Goal: Task Accomplishment & Management: Manage account settings

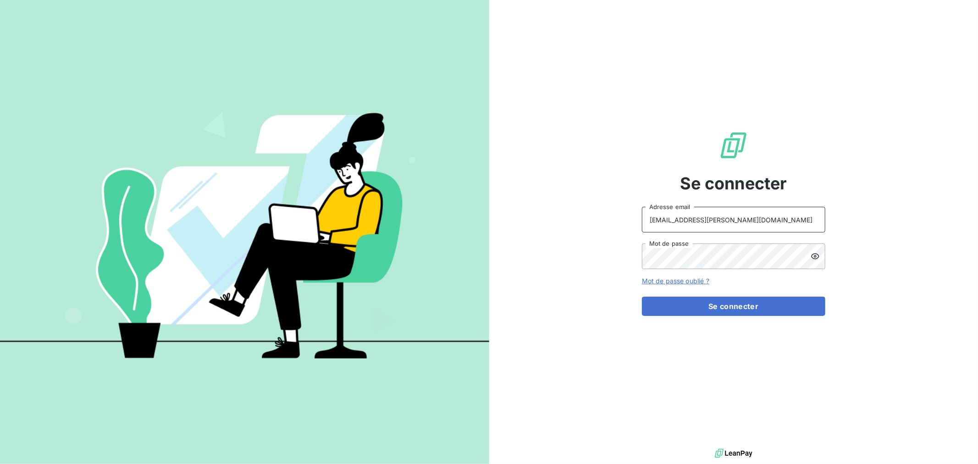
click at [734, 218] on input "barberin@serpe.fr" at bounding box center [733, 220] width 183 height 26
type input "recouvrement@serpe.fr"
click at [711, 303] on button "Se connecter" at bounding box center [733, 306] width 183 height 19
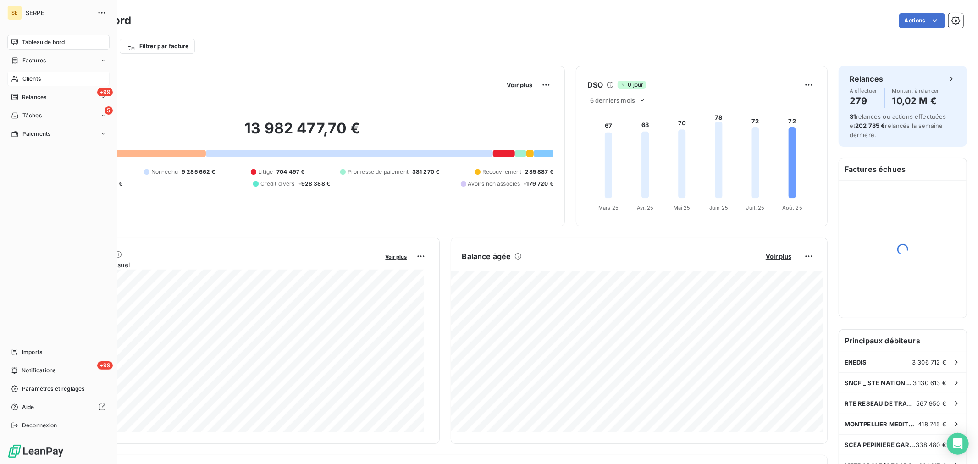
click at [36, 79] on span "Clients" at bounding box center [31, 79] width 18 height 8
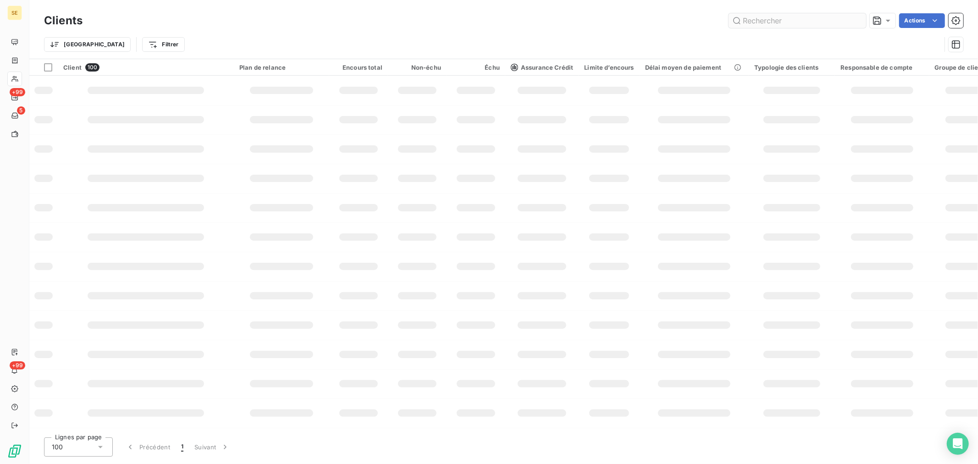
click at [765, 21] on input "text" at bounding box center [798, 20] width 138 height 15
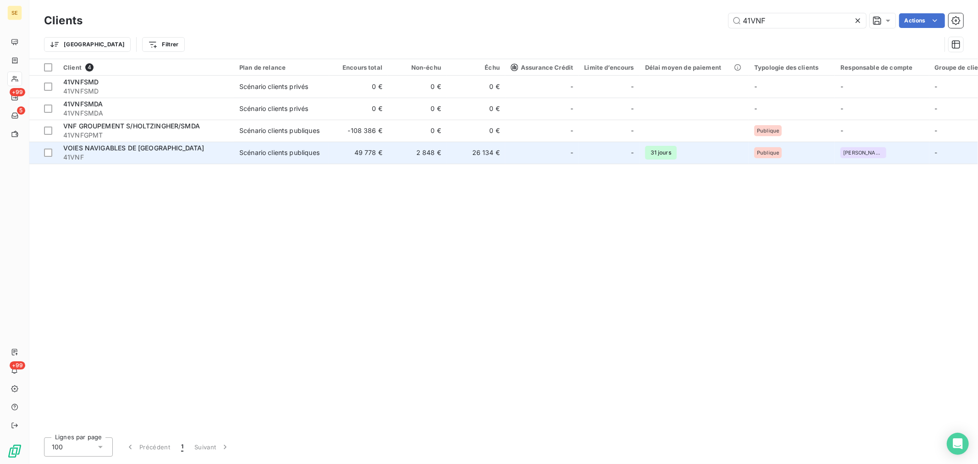
type input "41VNF"
click at [115, 154] on span "41VNF" at bounding box center [145, 157] width 165 height 9
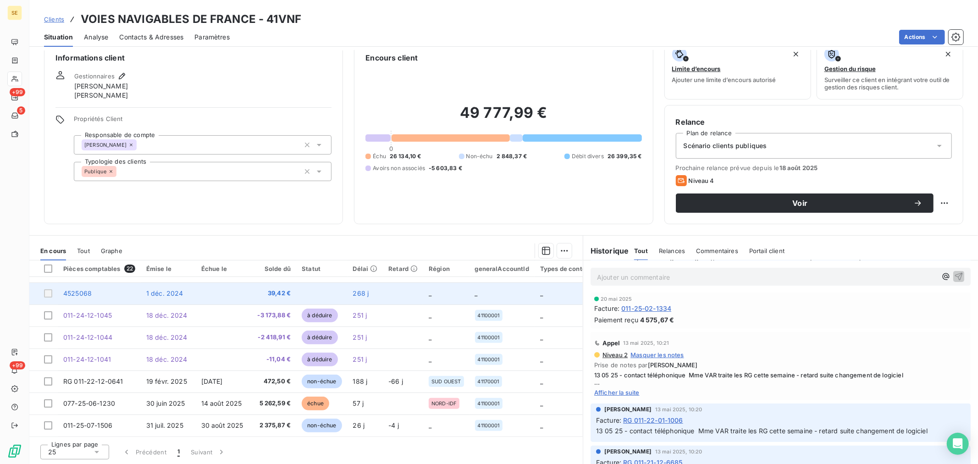
scroll to position [327, 0]
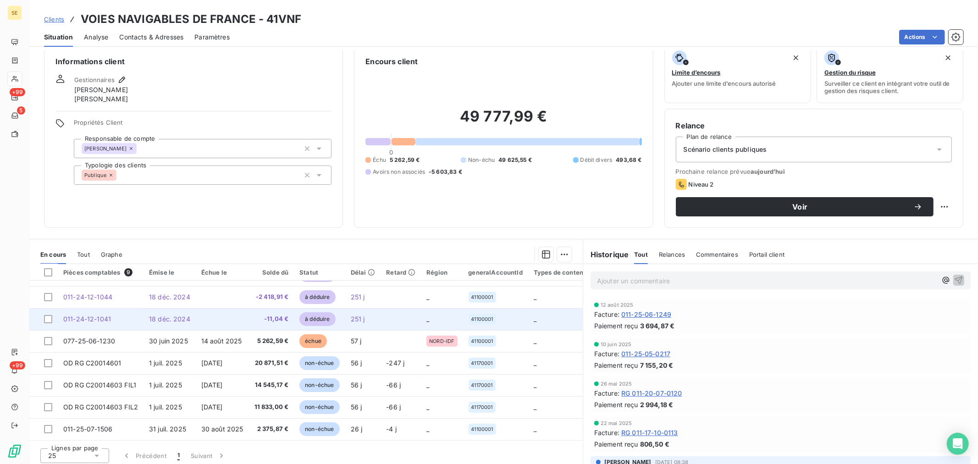
scroll to position [15, 0]
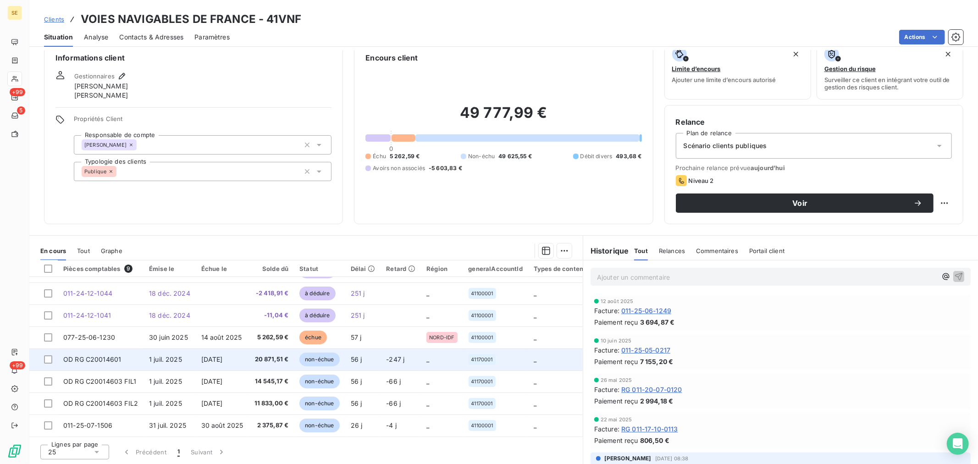
click at [209, 359] on span "[DATE]" at bounding box center [212, 359] width 22 height 8
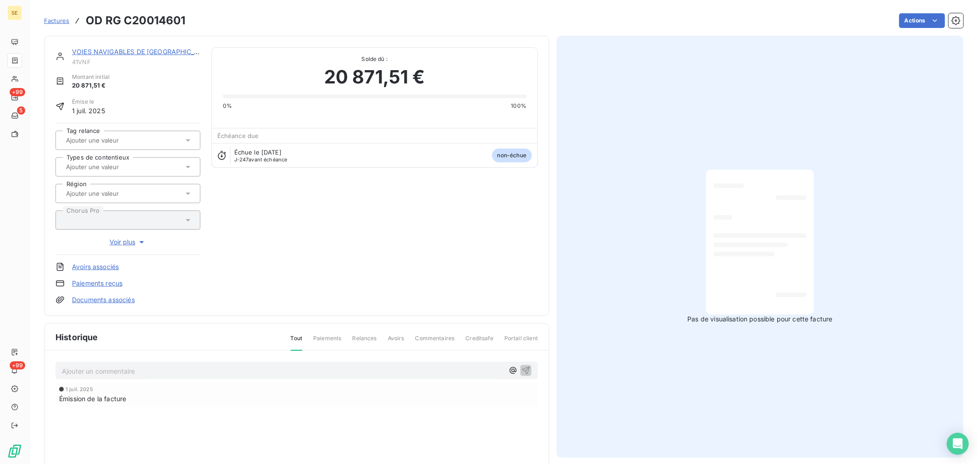
click at [139, 371] on p "Ajouter un commentaire ﻿" at bounding box center [283, 371] width 442 height 11
click at [90, 369] on span "110825 > SB >" at bounding box center [84, 370] width 44 height 8
click at [129, 360] on div "110825 _ SB > 1 juil. 2025 Émission de la facture" at bounding box center [296, 397] width 504 height 93
click at [126, 367] on p "110825 _ SB >" at bounding box center [283, 371] width 442 height 11
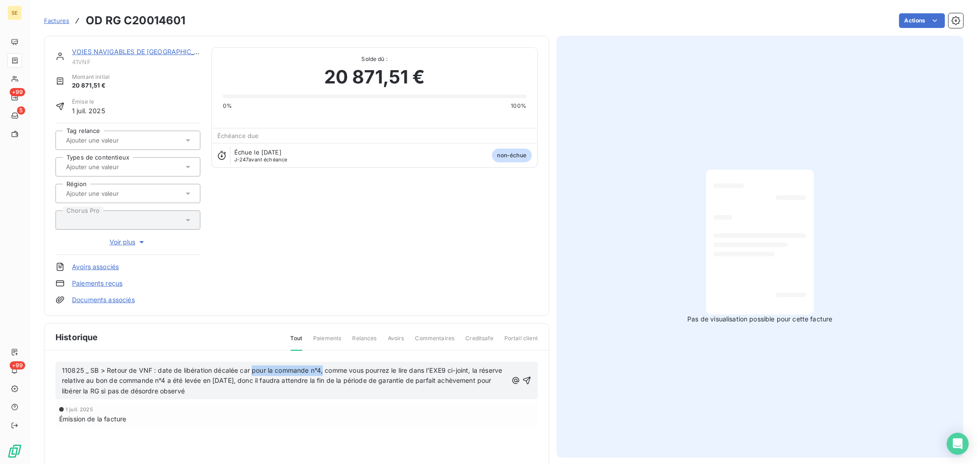
drag, startPoint x: 324, startPoint y: 368, endPoint x: 251, endPoint y: 369, distance: 72.5
click at [251, 369] on span "110825 _ SB > Retour de VNF : date de libération décalée car pour la commande n…" at bounding box center [283, 380] width 442 height 29
click at [132, 299] on link "Documents associés" at bounding box center [103, 299] width 63 height 9
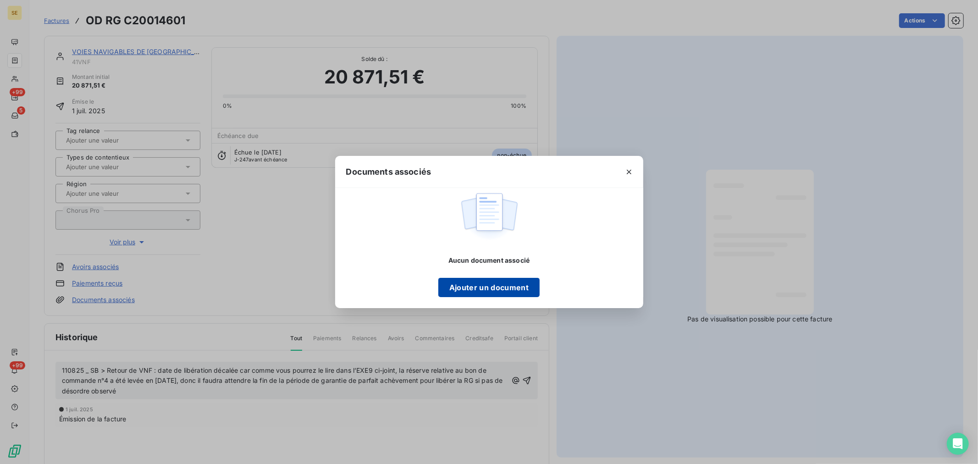
click at [508, 287] on button "Ajouter un document" at bounding box center [488, 287] width 101 height 19
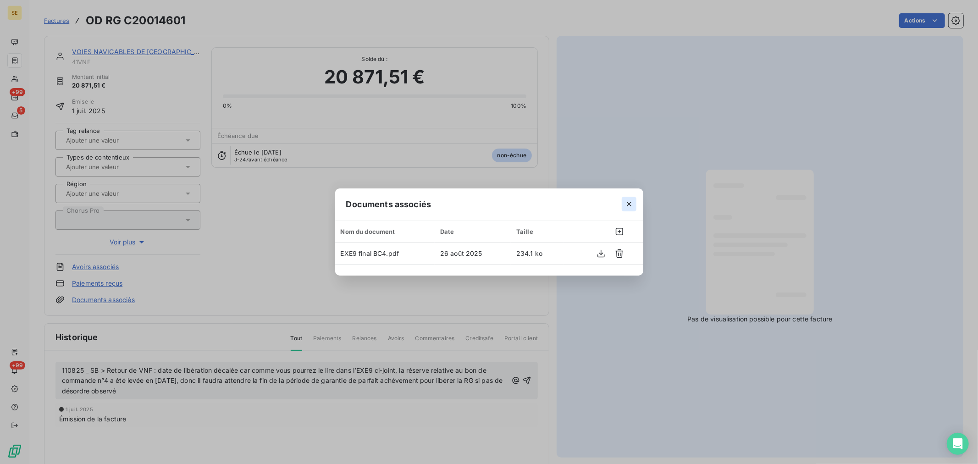
click at [632, 200] on icon "button" at bounding box center [629, 204] width 9 height 9
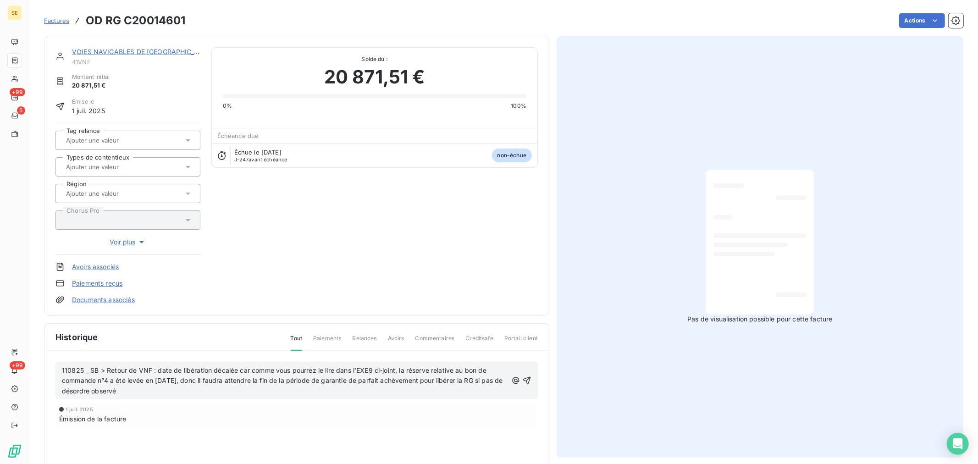
click at [166, 389] on p "110825 _ SB > Retour de VNF : date de libération décalée car comme vous pourrez…" at bounding box center [285, 382] width 446 height 32
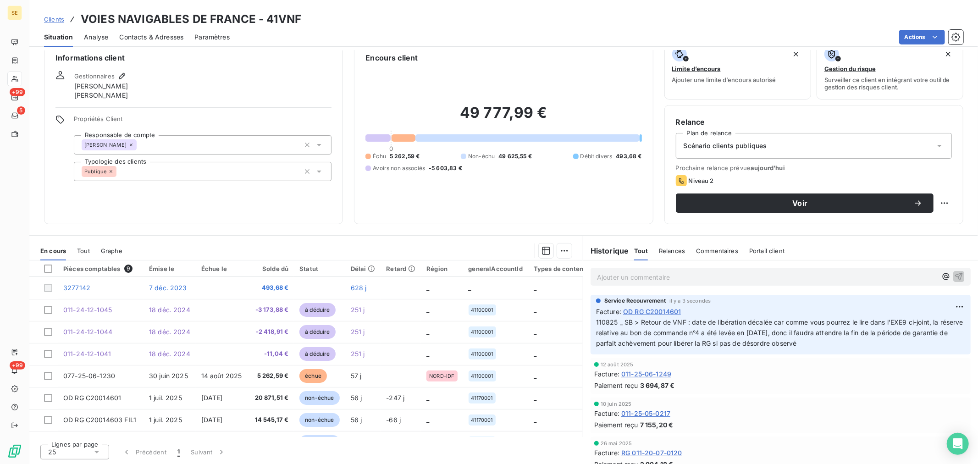
click at [610, 281] on p "Ajouter un commentaire ﻿" at bounding box center [767, 277] width 340 height 11
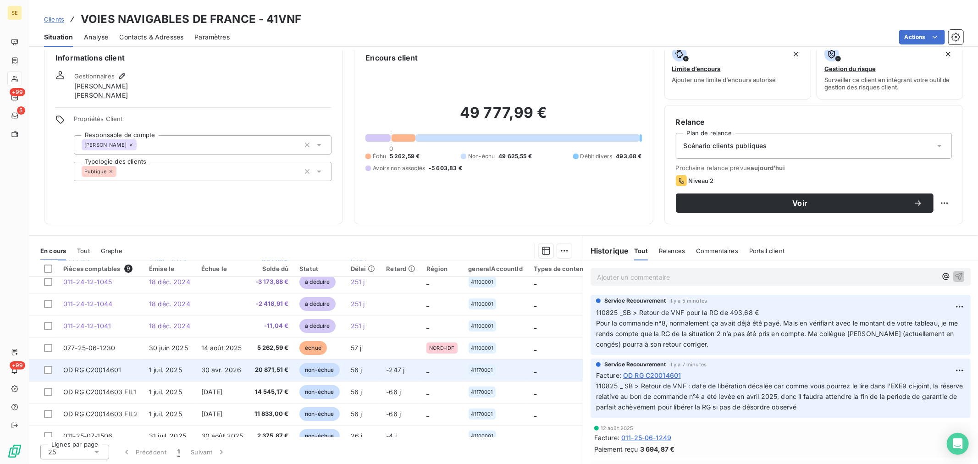
scroll to position [42, 0]
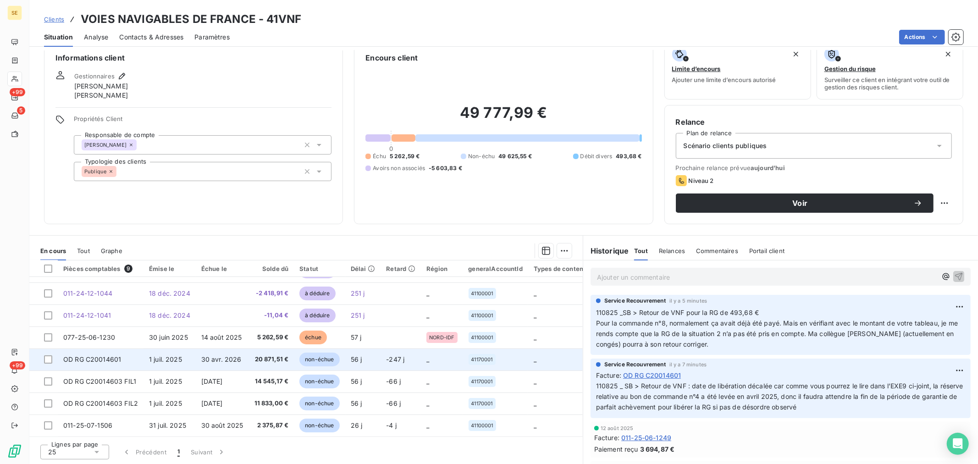
click at [443, 355] on td "_" at bounding box center [442, 360] width 42 height 22
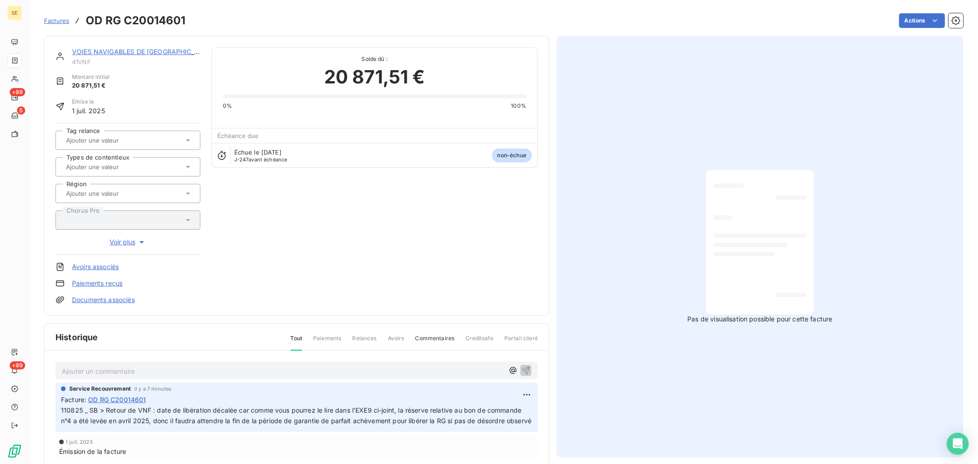
click at [129, 194] on input "text" at bounding box center [111, 193] width 92 height 8
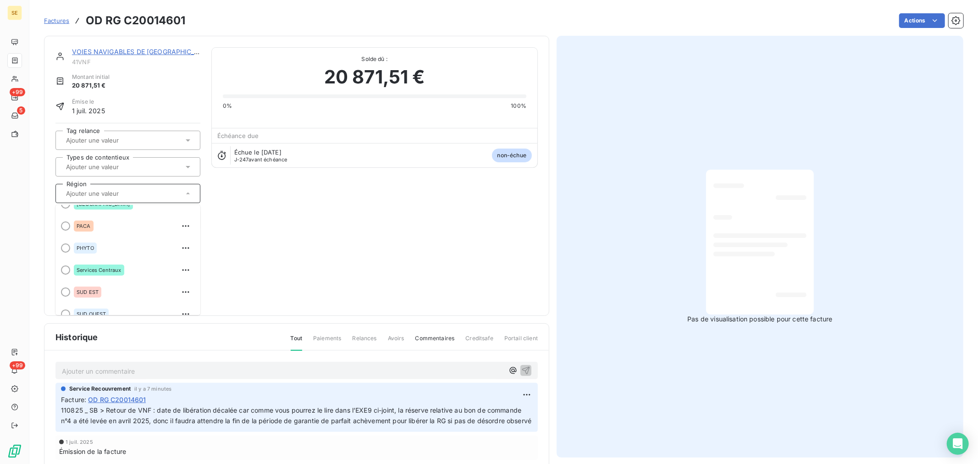
scroll to position [113, 0]
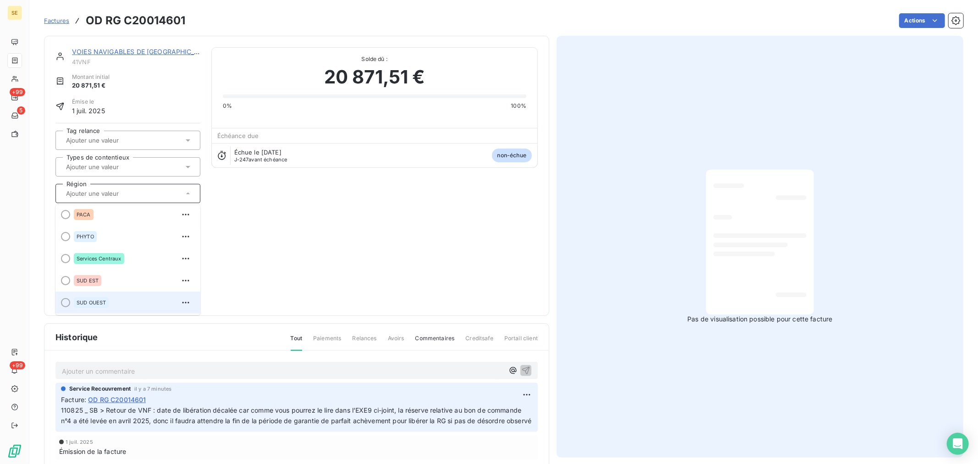
click at [120, 299] on div "SUD OUEST" at bounding box center [133, 302] width 119 height 15
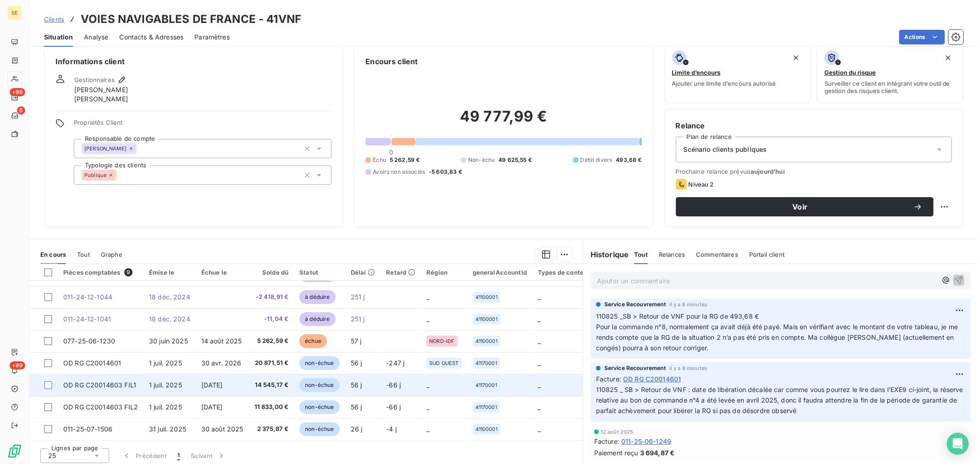
scroll to position [15, 0]
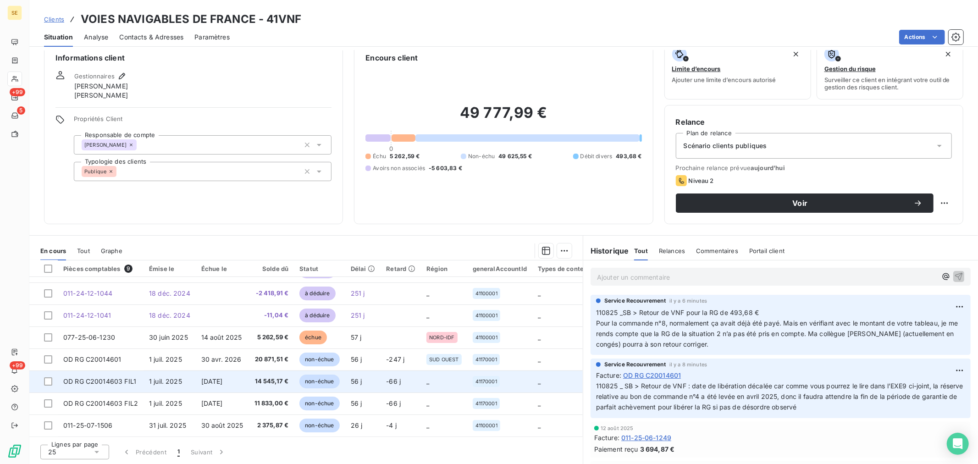
click at [184, 379] on td "1 juil. 2025" at bounding box center [170, 382] width 52 height 22
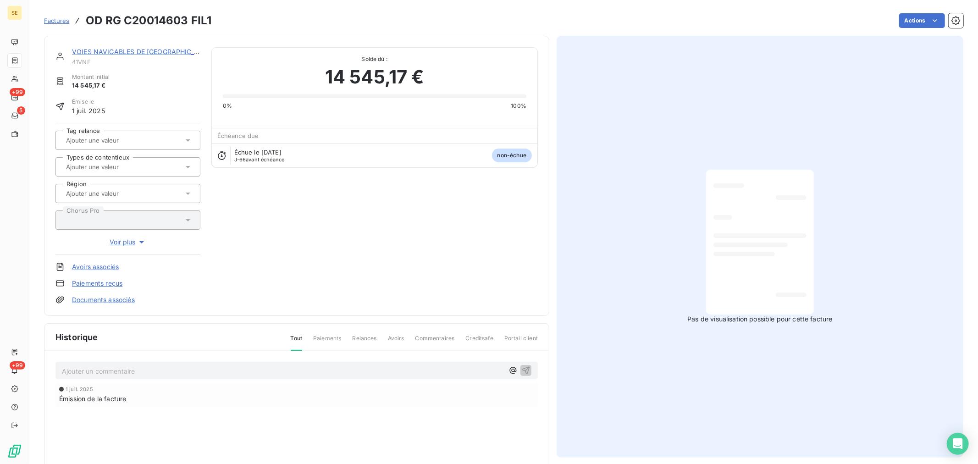
click at [137, 192] on input "text" at bounding box center [111, 193] width 92 height 8
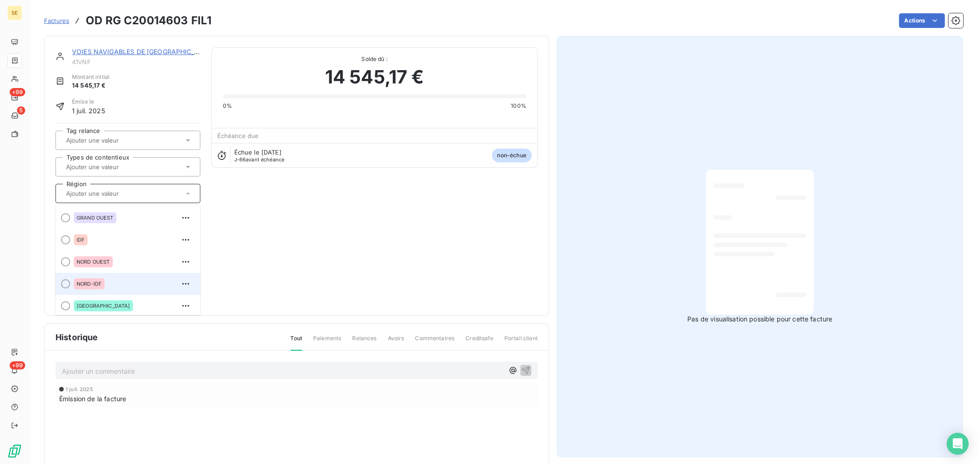
scroll to position [113, 0]
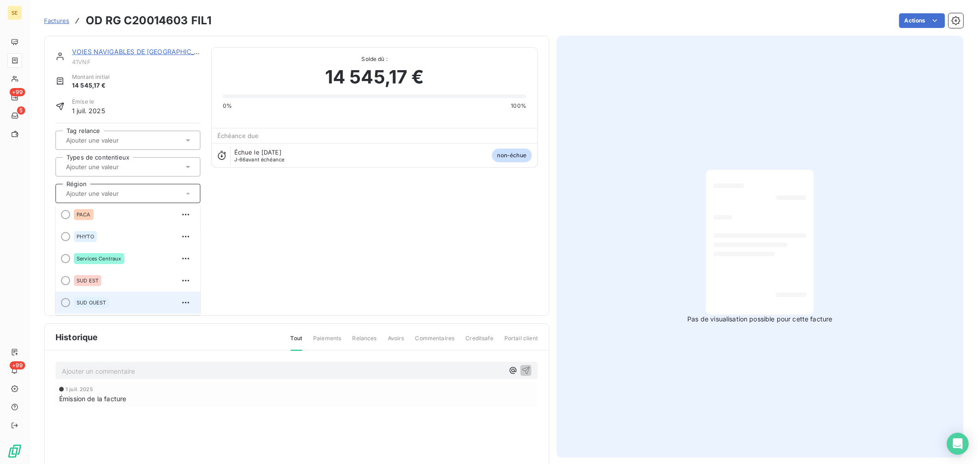
click at [69, 299] on div at bounding box center [65, 302] width 9 height 9
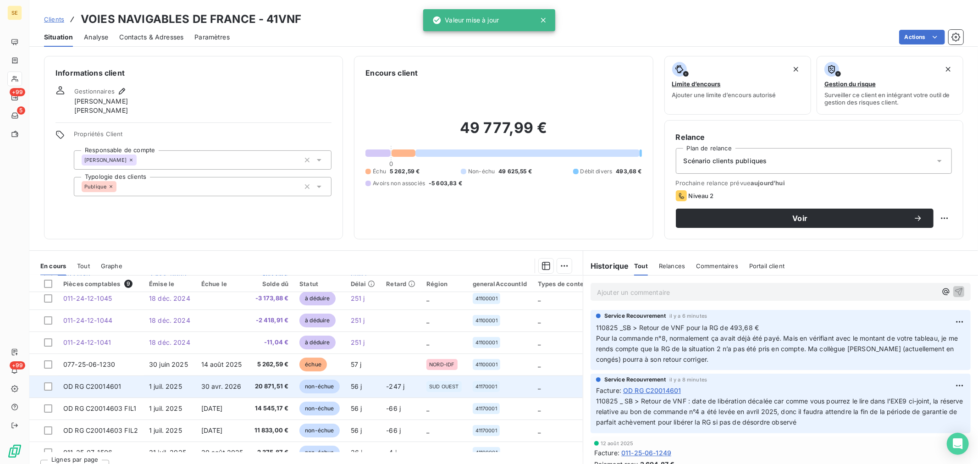
scroll to position [42, 0]
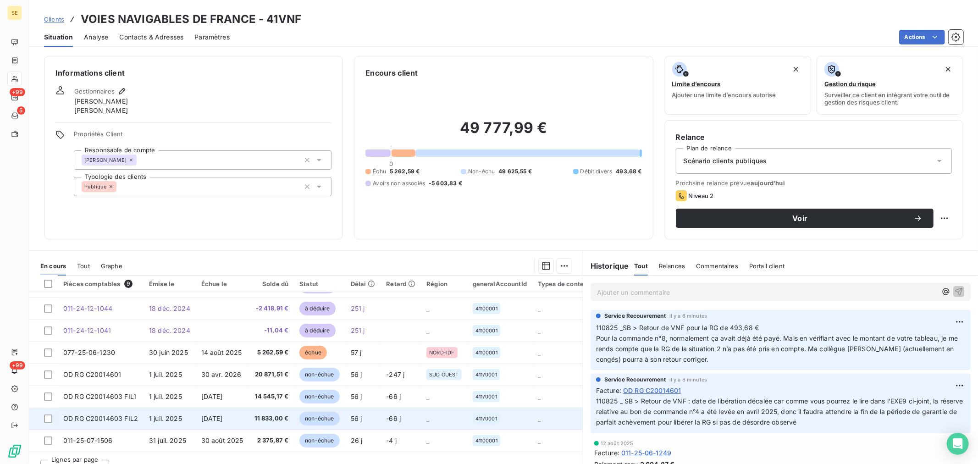
click at [219, 418] on span "[DATE]" at bounding box center [212, 419] width 22 height 8
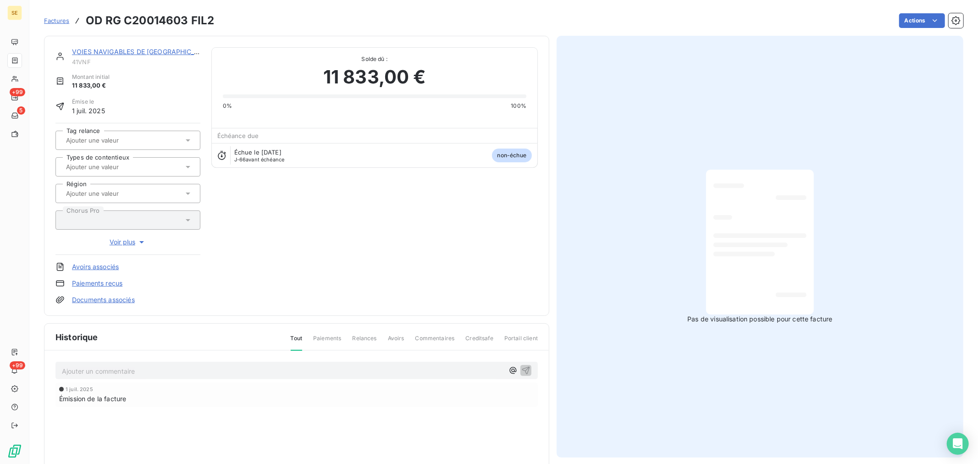
click at [132, 190] on input "text" at bounding box center [111, 193] width 92 height 8
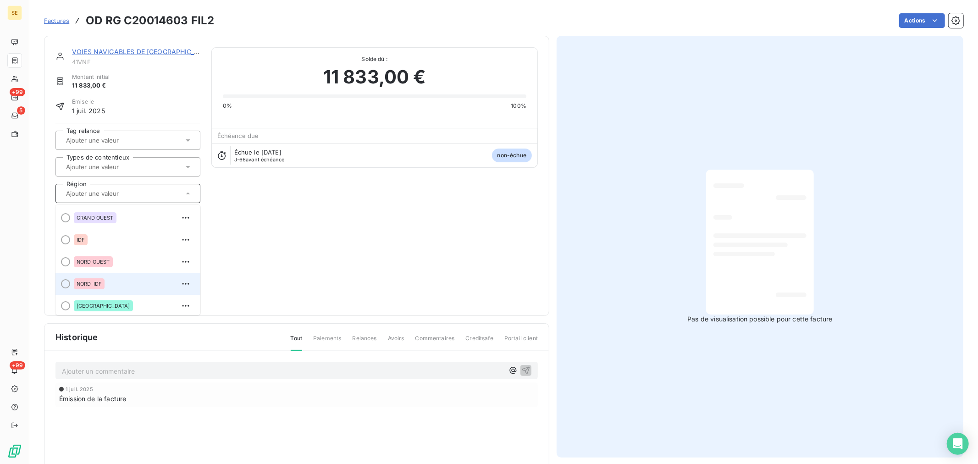
scroll to position [113, 0]
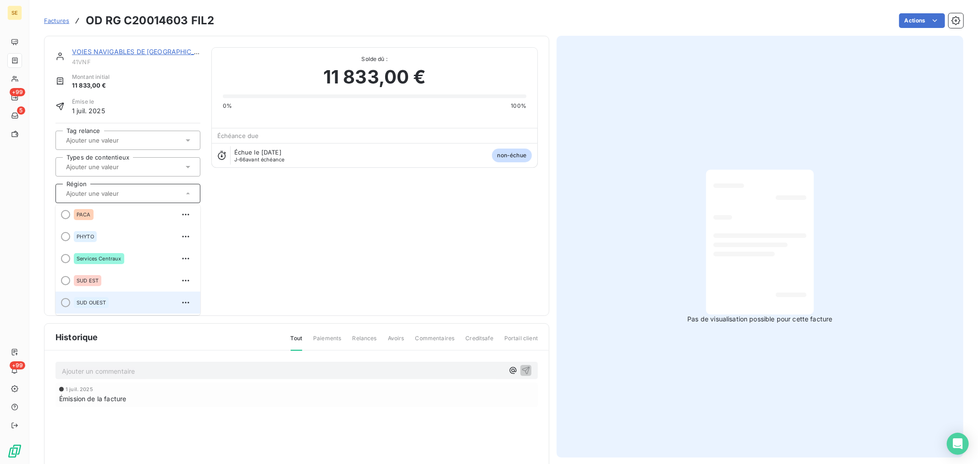
click at [111, 301] on div "SUD OUEST" at bounding box center [133, 302] width 119 height 15
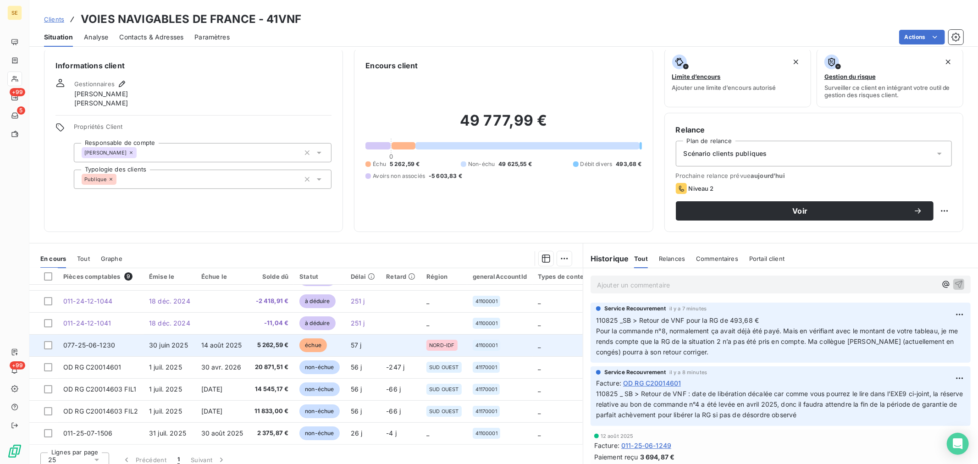
scroll to position [15, 0]
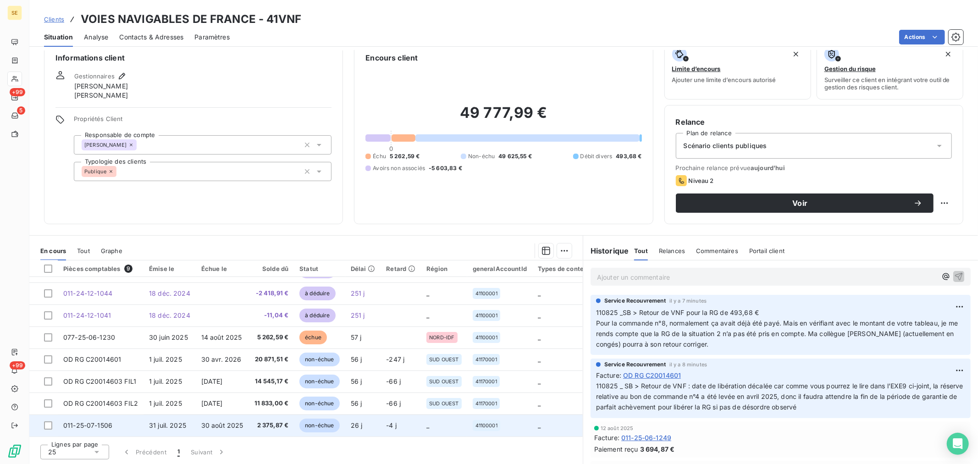
click at [381, 425] on td "-4 j" at bounding box center [401, 426] width 40 height 22
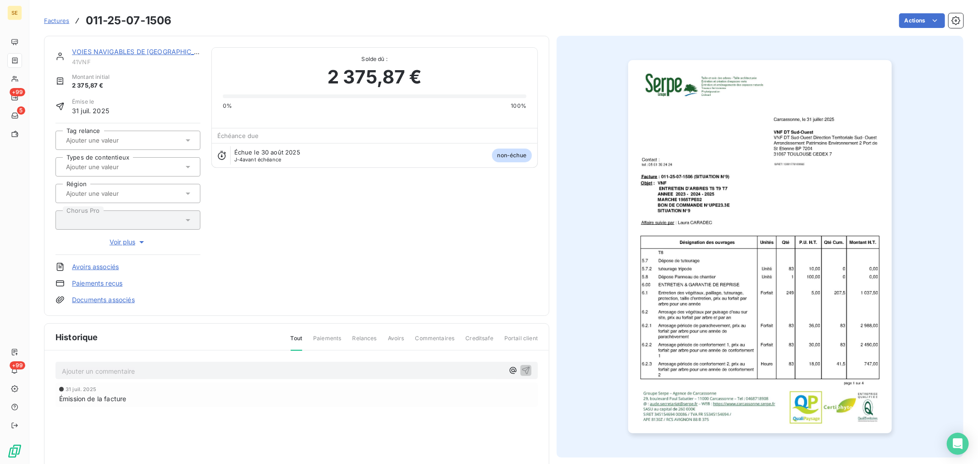
click at [93, 193] on input "text" at bounding box center [111, 193] width 92 height 8
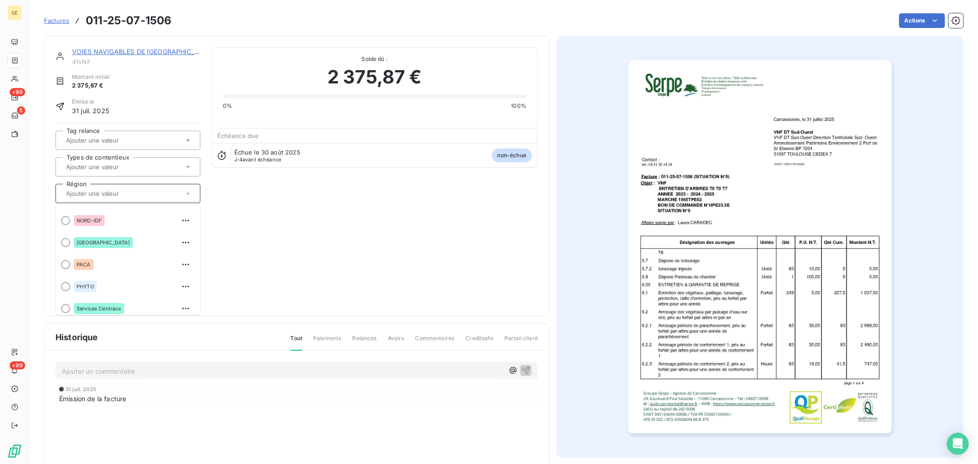
scroll to position [113, 0]
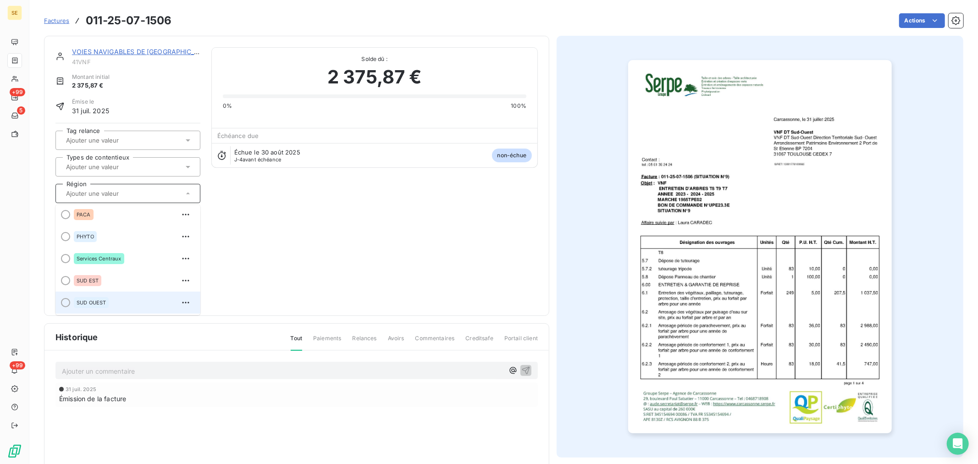
click at [108, 299] on div "SUD OUEST" at bounding box center [91, 302] width 35 height 11
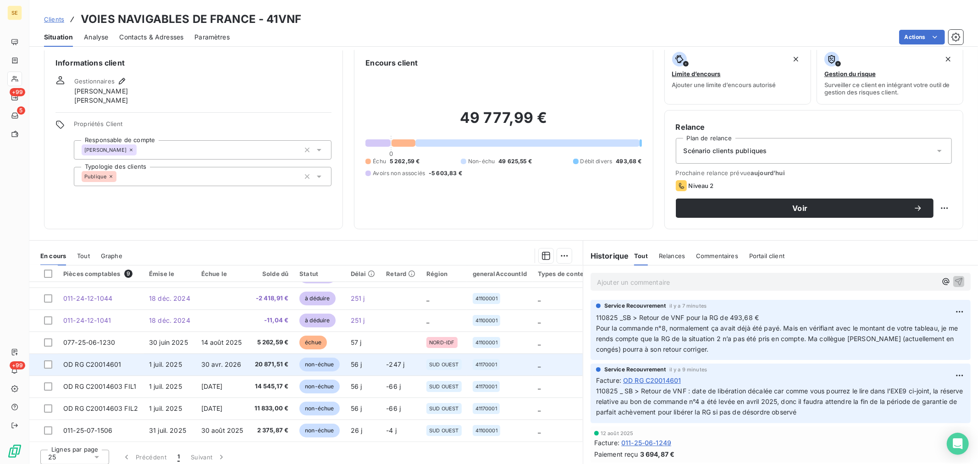
scroll to position [15, 0]
